Goal: Information Seeking & Learning: Learn about a topic

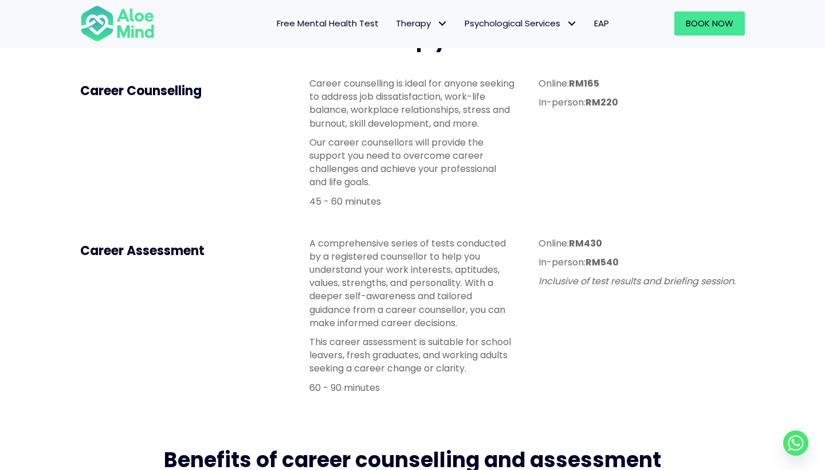
scroll to position [196, 0]
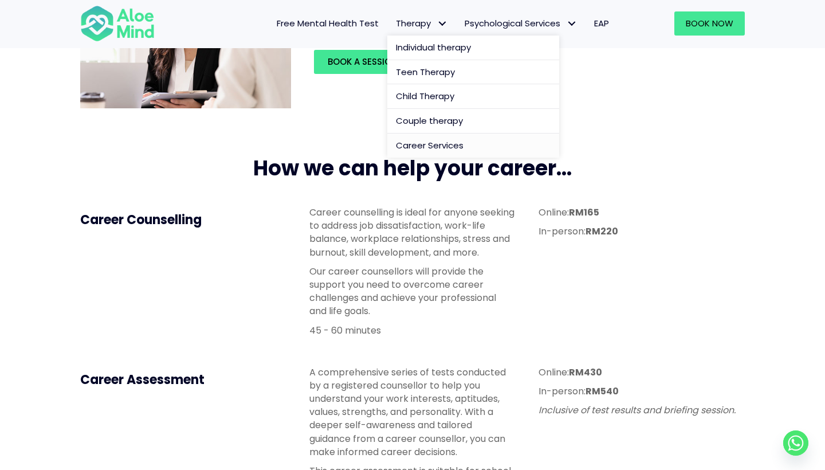
click at [425, 23] on span "Therapy" at bounding box center [422, 23] width 52 height 12
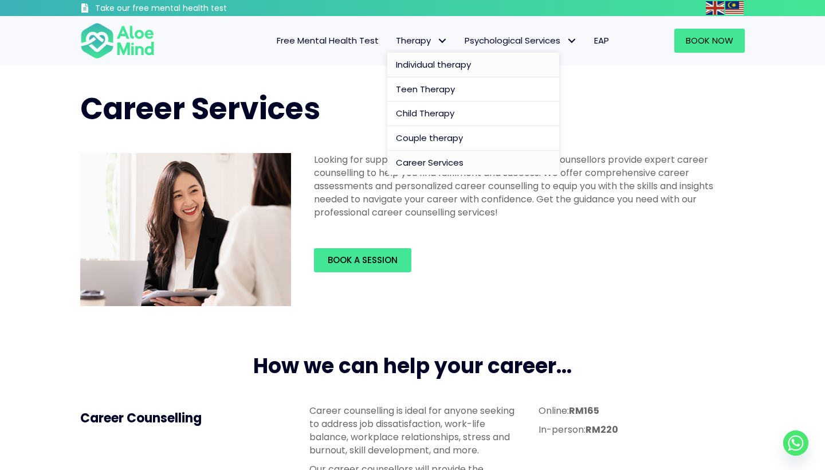
click at [415, 68] on span "Individual therapy" at bounding box center [433, 64] width 75 height 12
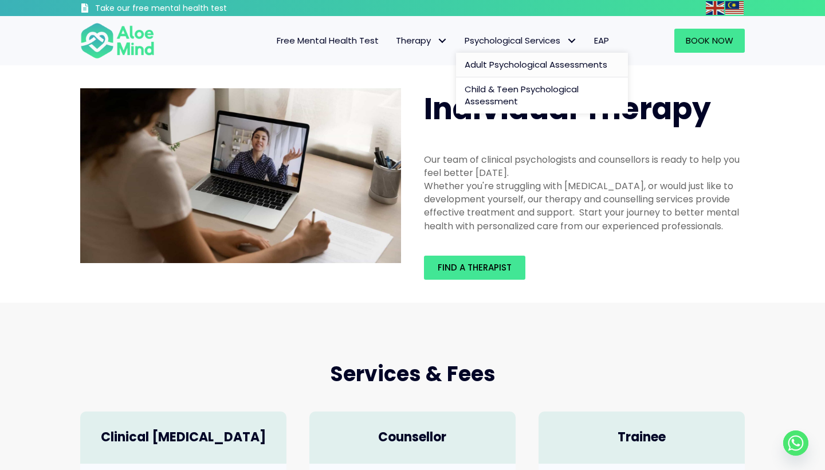
click at [508, 66] on span "Adult Psychological Assessments" at bounding box center [535, 64] width 143 height 12
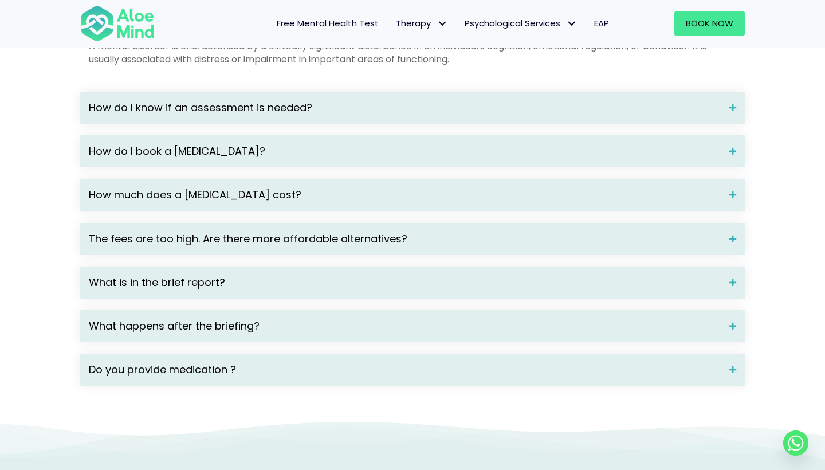
scroll to position [1691, 0]
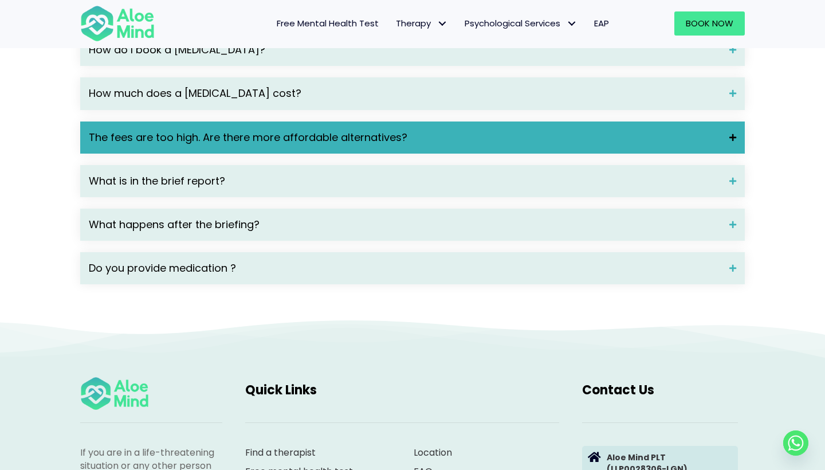
click at [432, 145] on span "The fees are too high. Are there more affordable alternatives?" at bounding box center [405, 137] width 632 height 15
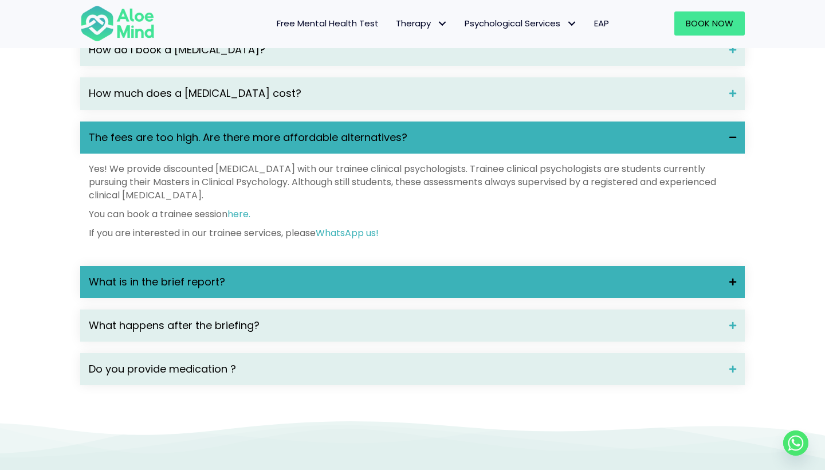
click at [429, 289] on span "What is in the brief report?" at bounding box center [405, 281] width 632 height 15
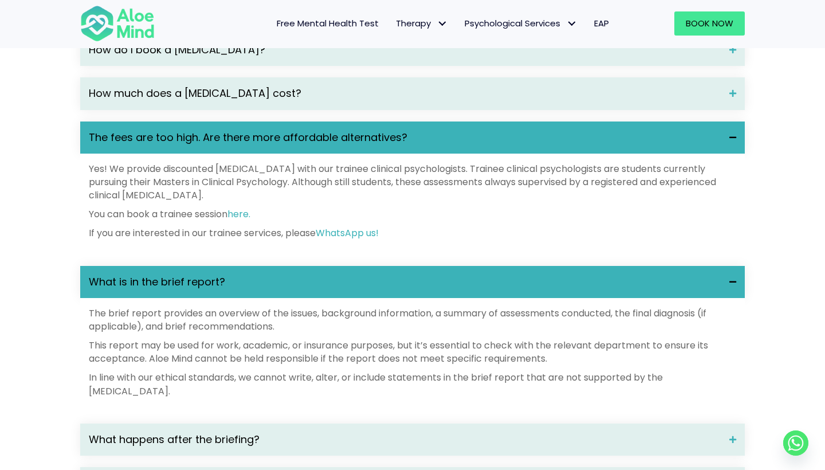
scroll to position [1759, 0]
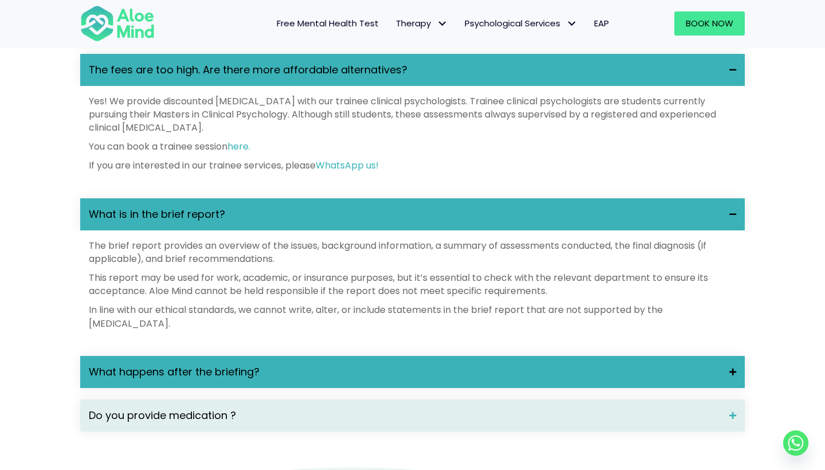
click at [410, 376] on span "What happens after the briefing?" at bounding box center [405, 371] width 632 height 15
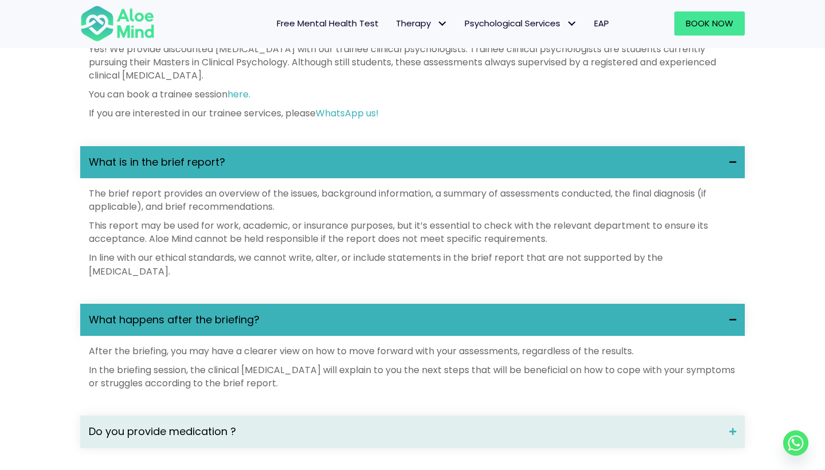
scroll to position [1856, 0]
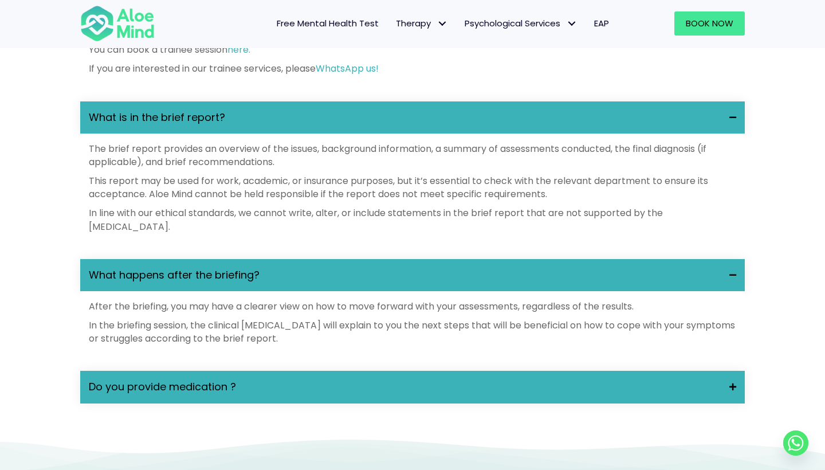
click at [397, 394] on span "Do you provide medication ?" at bounding box center [405, 386] width 632 height 15
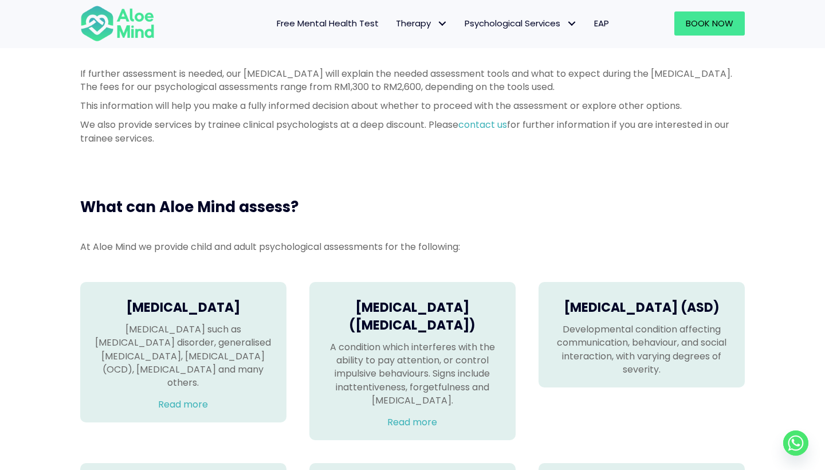
scroll to position [519, 0]
